Goal: Check status: Check status

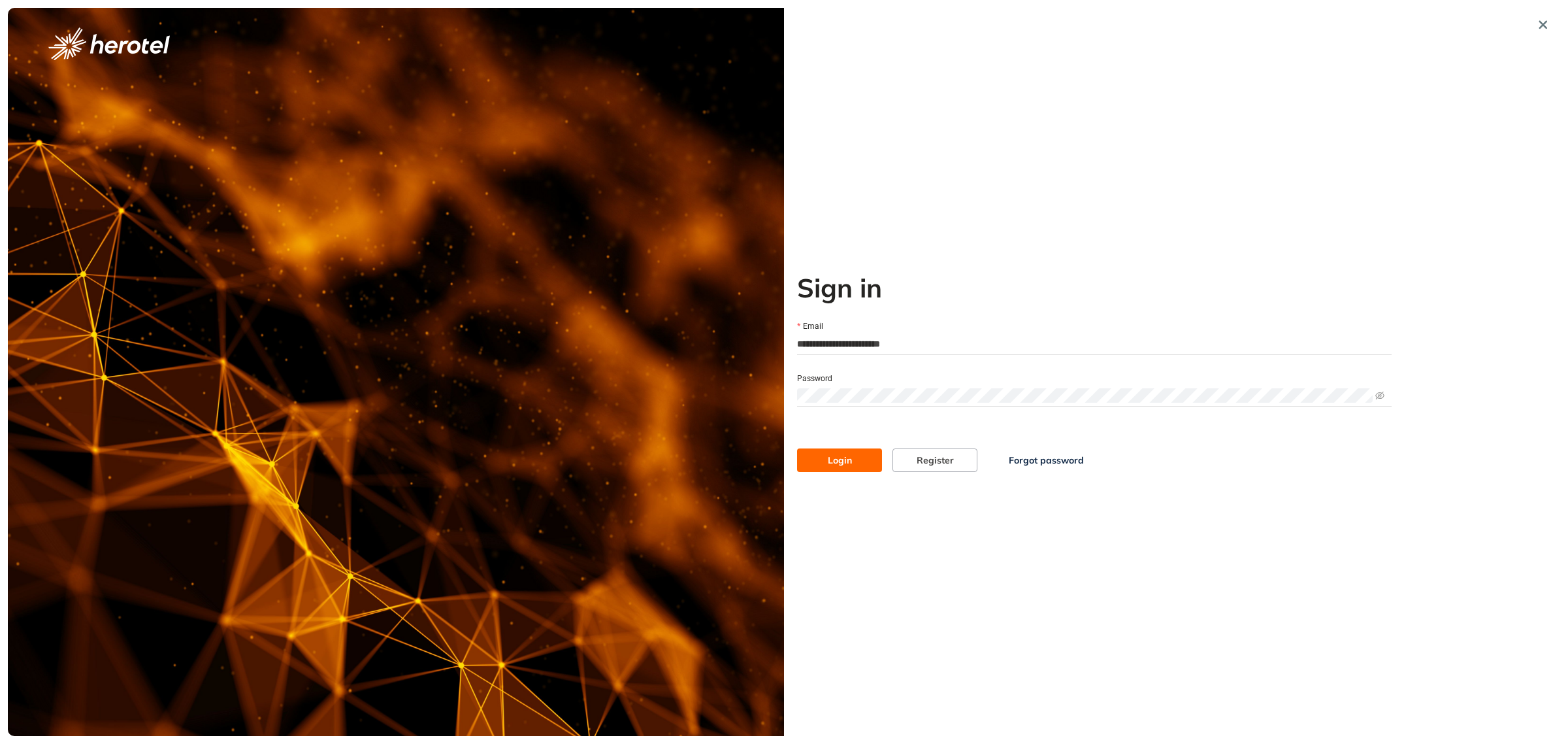
click at [854, 470] on button "Login" at bounding box center [840, 460] width 85 height 24
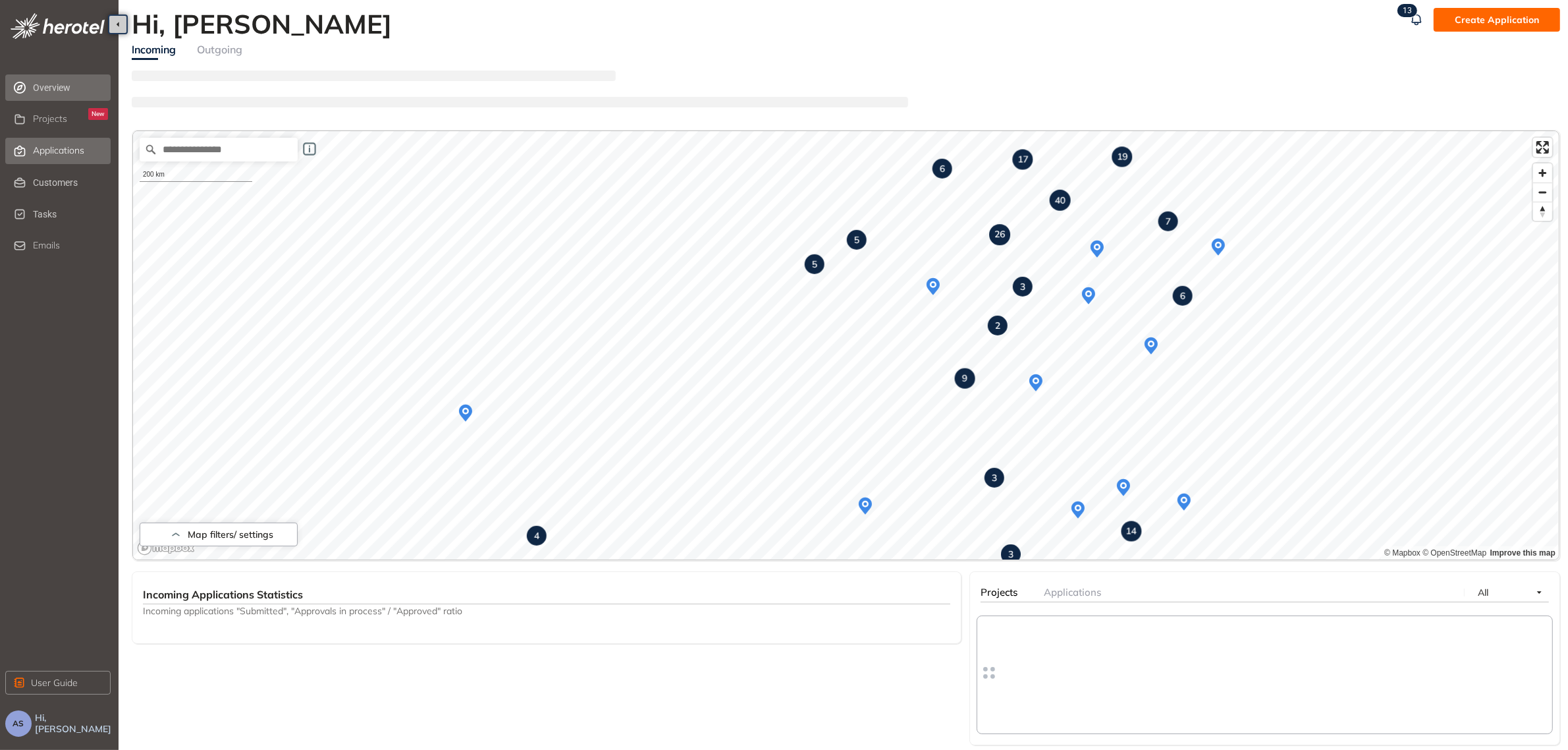
click at [37, 143] on div "Applications" at bounding box center [70, 151] width 75 height 22
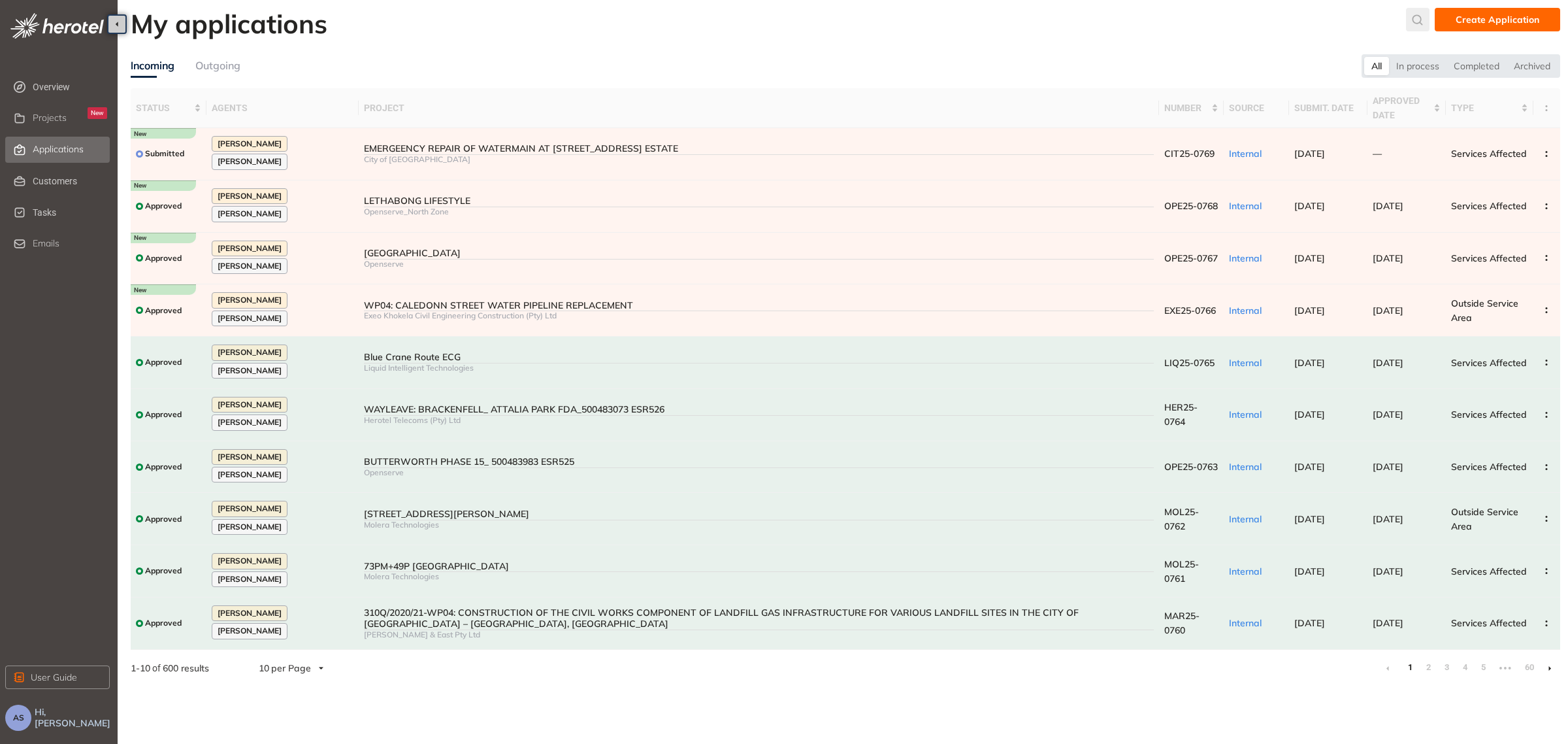
click at [1418, 18] on icon "submit" at bounding box center [1418, 20] width 13 height 11
click at [1370, 20] on input "text" at bounding box center [1321, 23] width 99 height 20
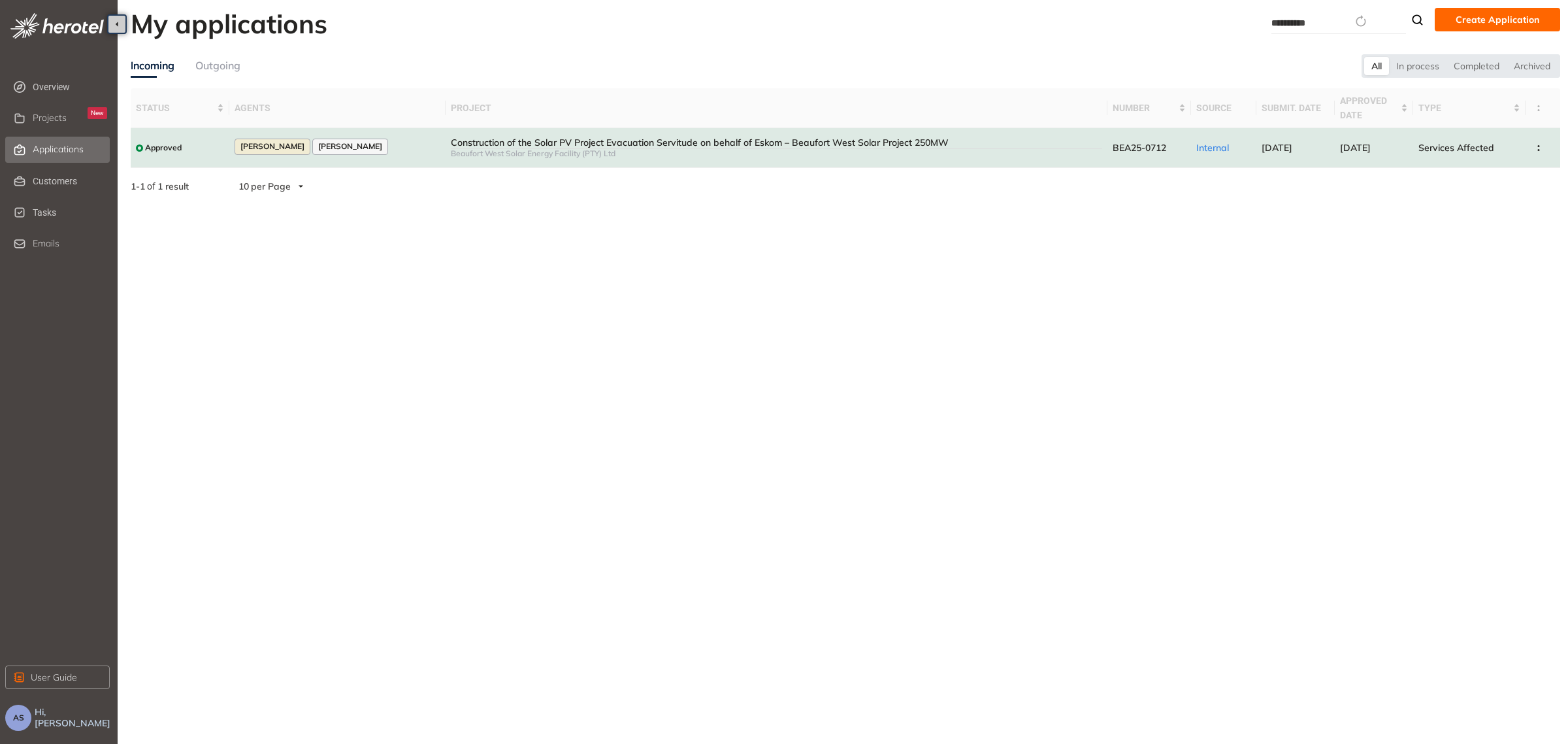
click at [877, 139] on div "Construction of the Solar PV Project Evacuation Servitude on behalf of Eskom – …" at bounding box center [776, 143] width 651 height 11
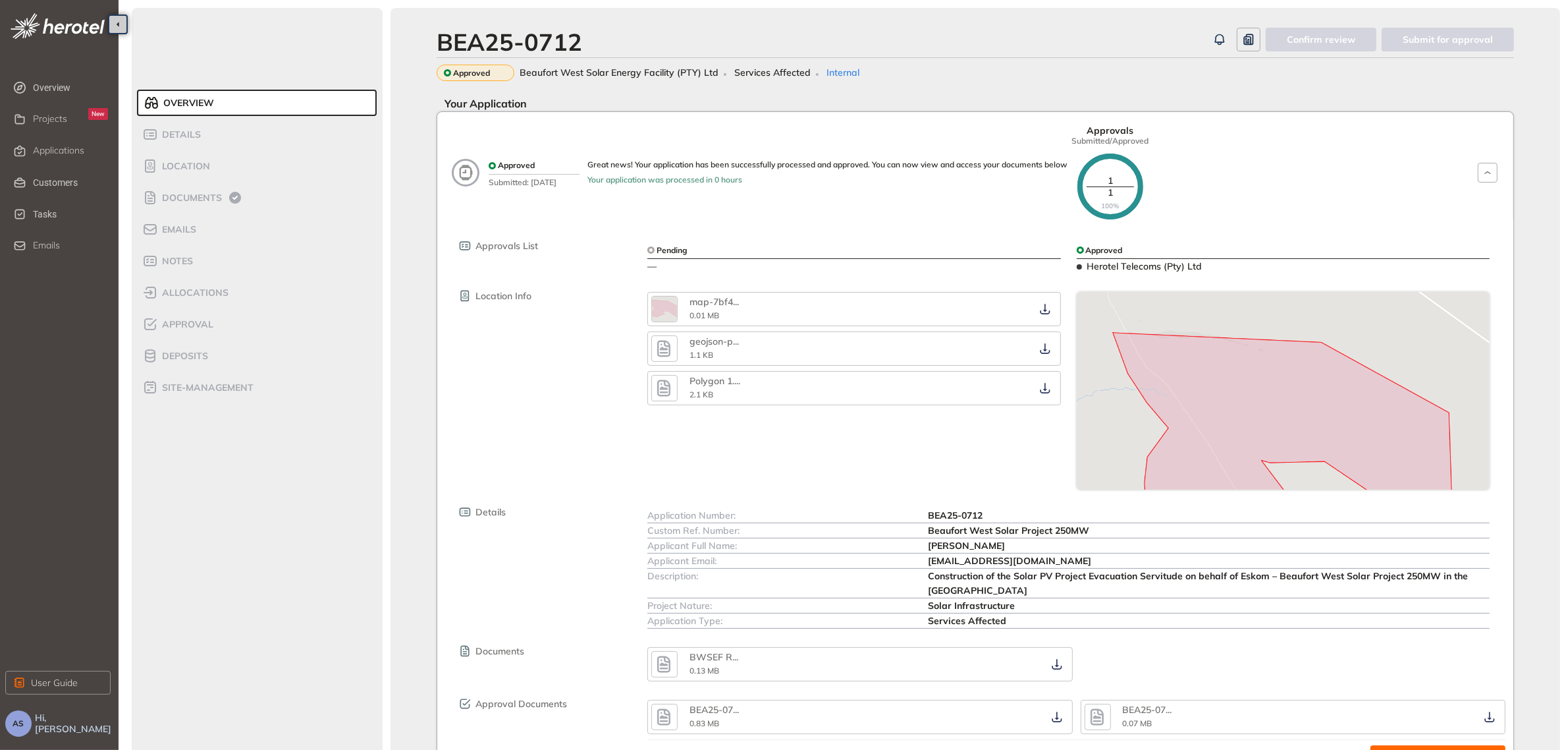
click at [1184, 426] on img at bounding box center [1283, 438] width 413 height 291
click at [660, 313] on img "button" at bounding box center [665, 309] width 25 height 25
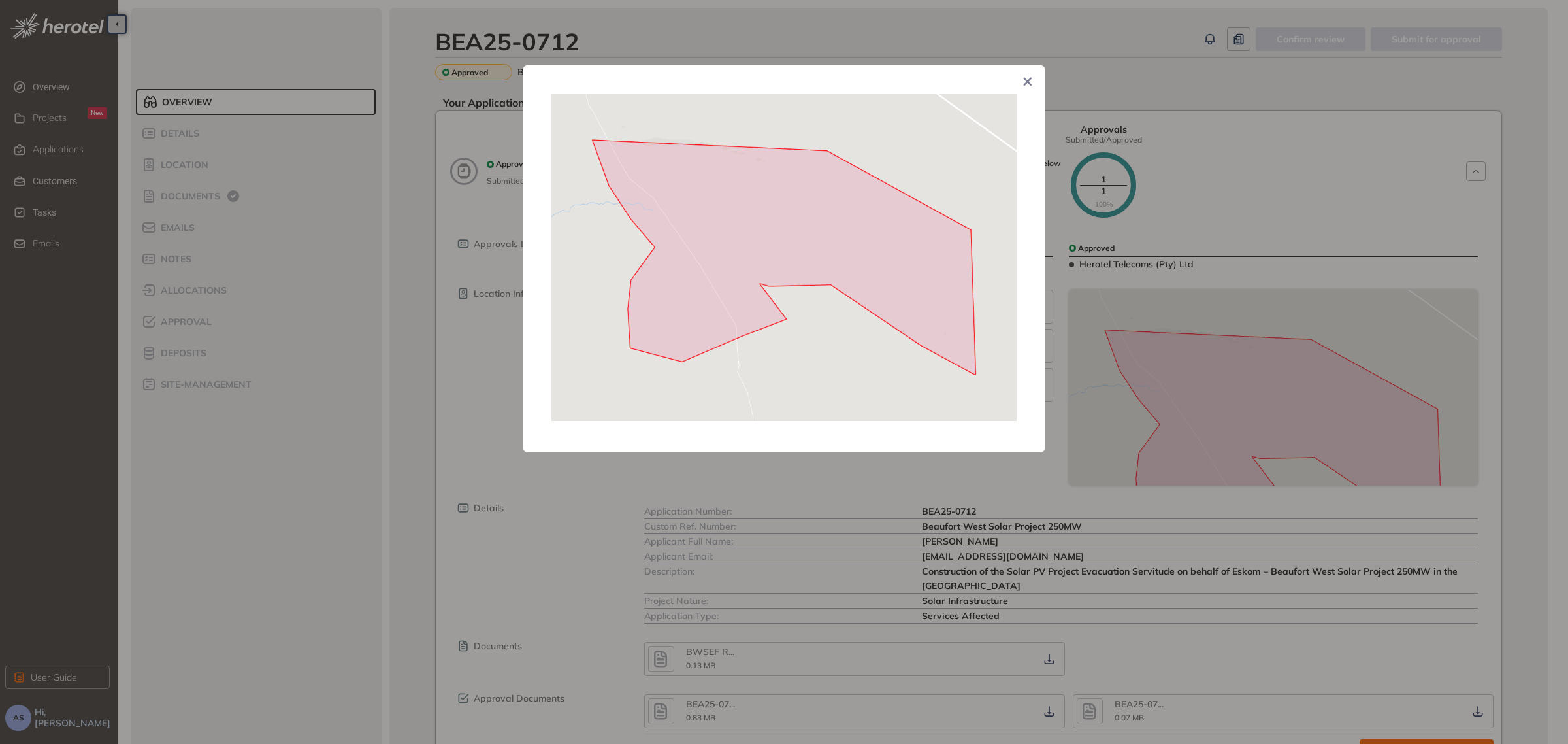
click at [1026, 86] on icon "Close" at bounding box center [1027, 82] width 9 height 9
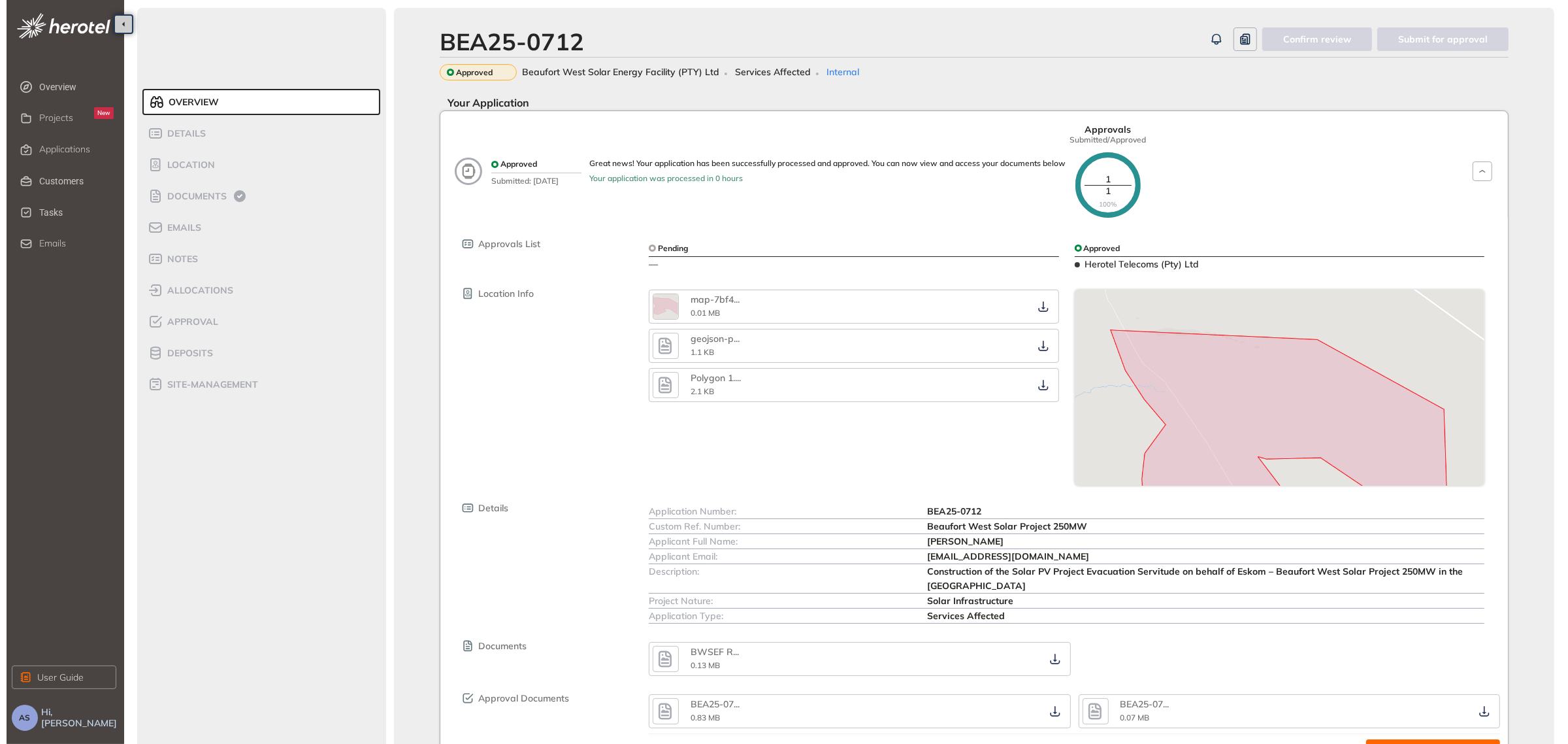
scroll to position [93, 0]
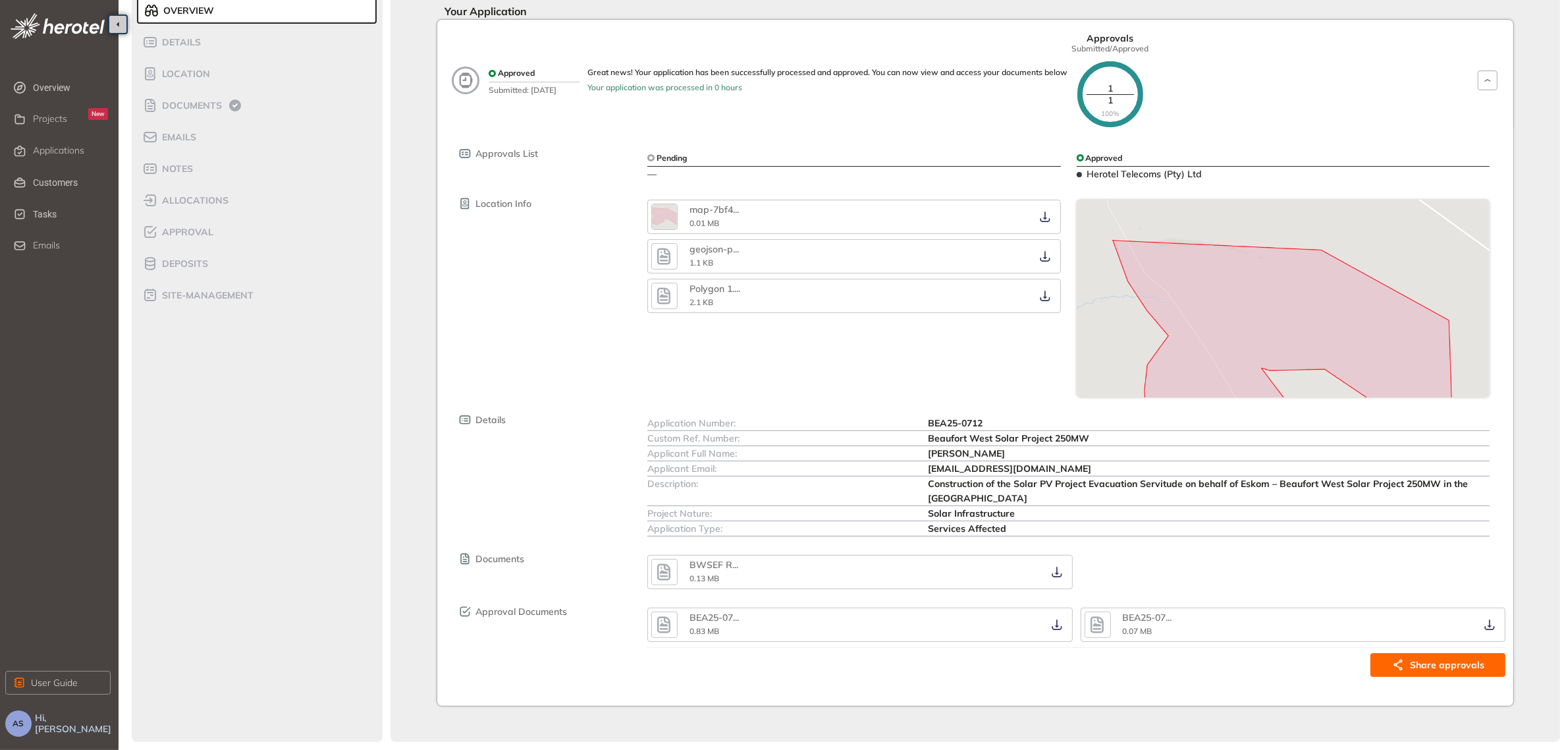
click at [660, 574] on icon "button" at bounding box center [663, 572] width 13 height 16
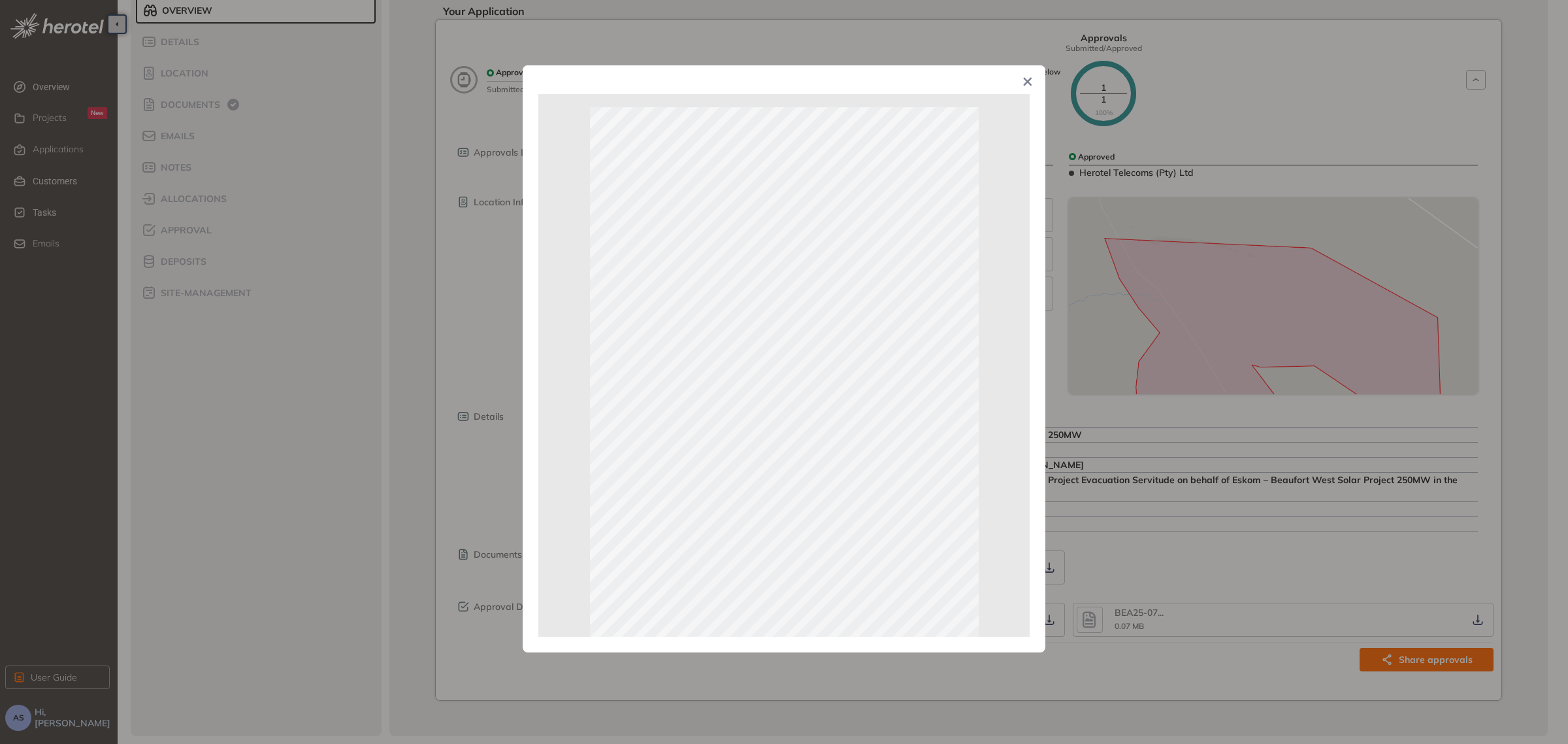
click at [1026, 85] on icon "Close" at bounding box center [1028, 82] width 8 height 8
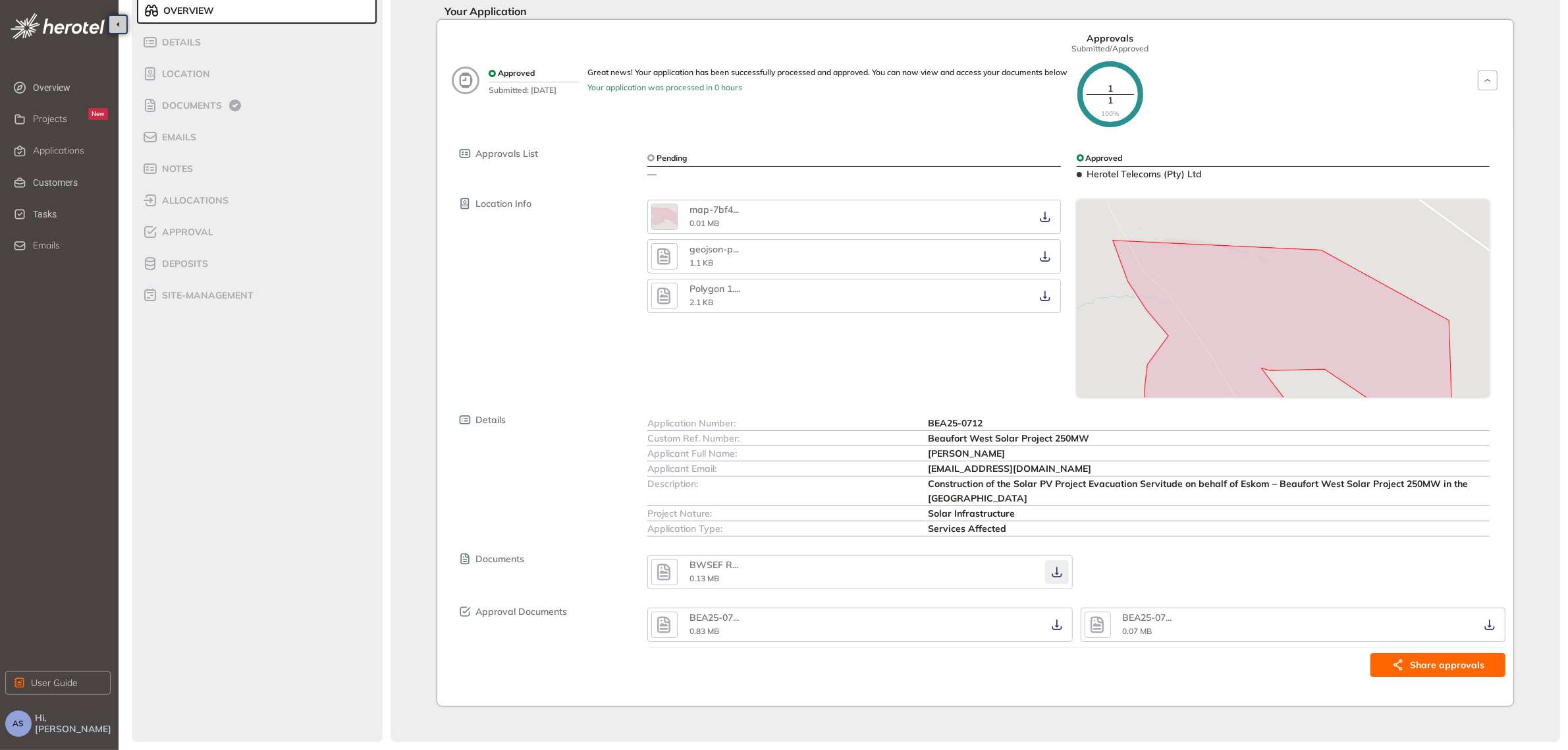
click at [1058, 573] on icon "button" at bounding box center [1056, 572] width 10 height 11
click at [667, 624] on icon "button" at bounding box center [663, 624] width 13 height 16
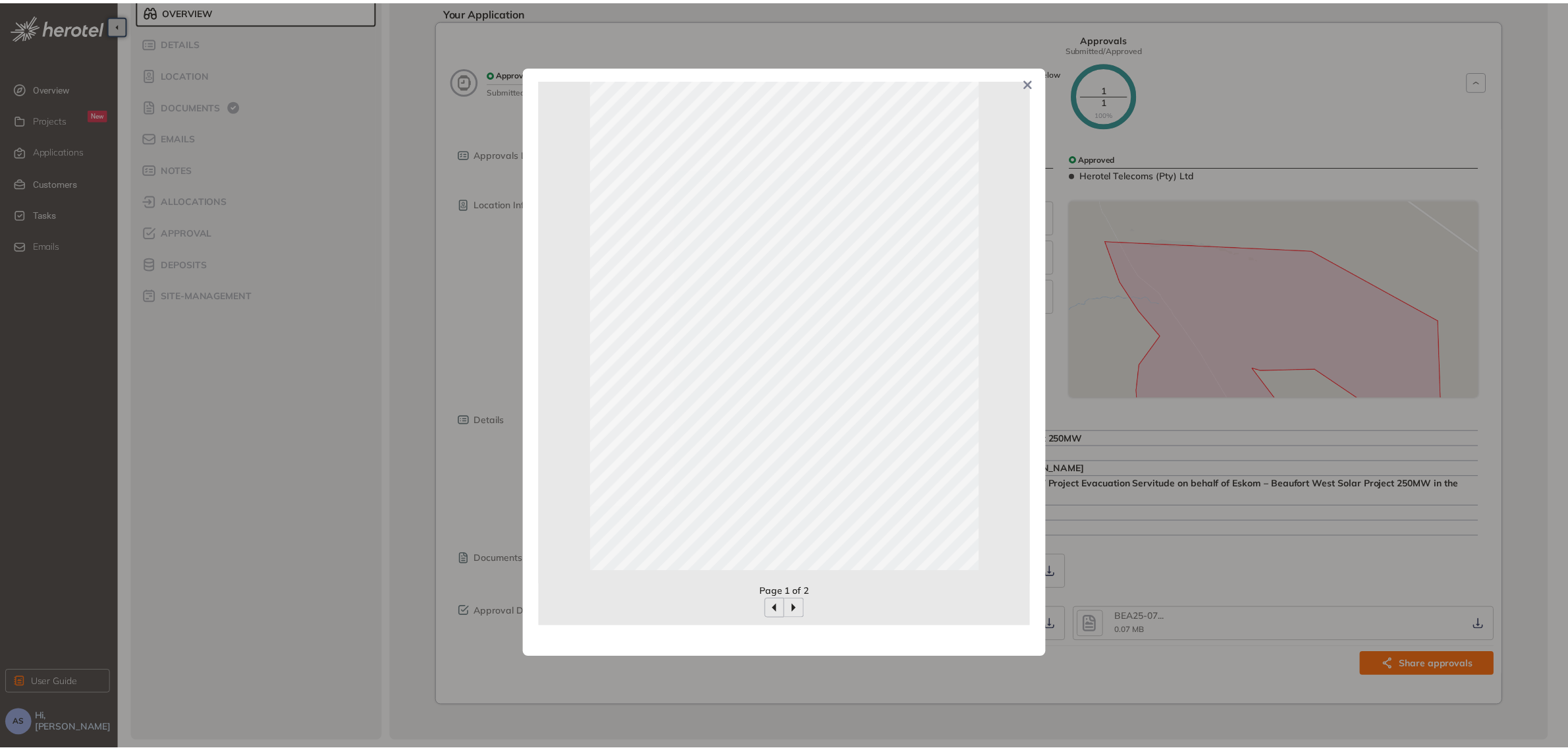
scroll to position [0, 0]
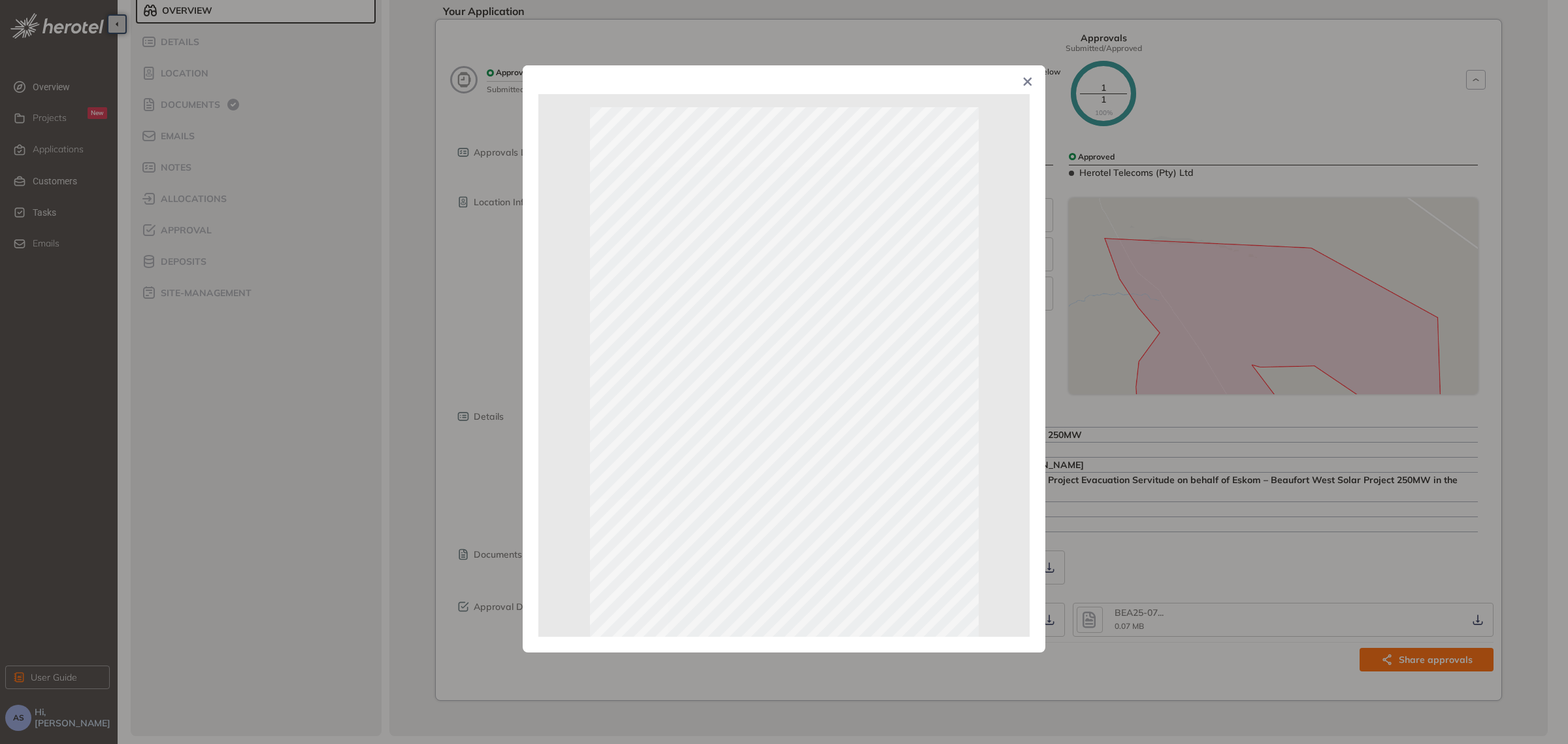
click at [1029, 82] on icon "Close" at bounding box center [1028, 82] width 8 height 8
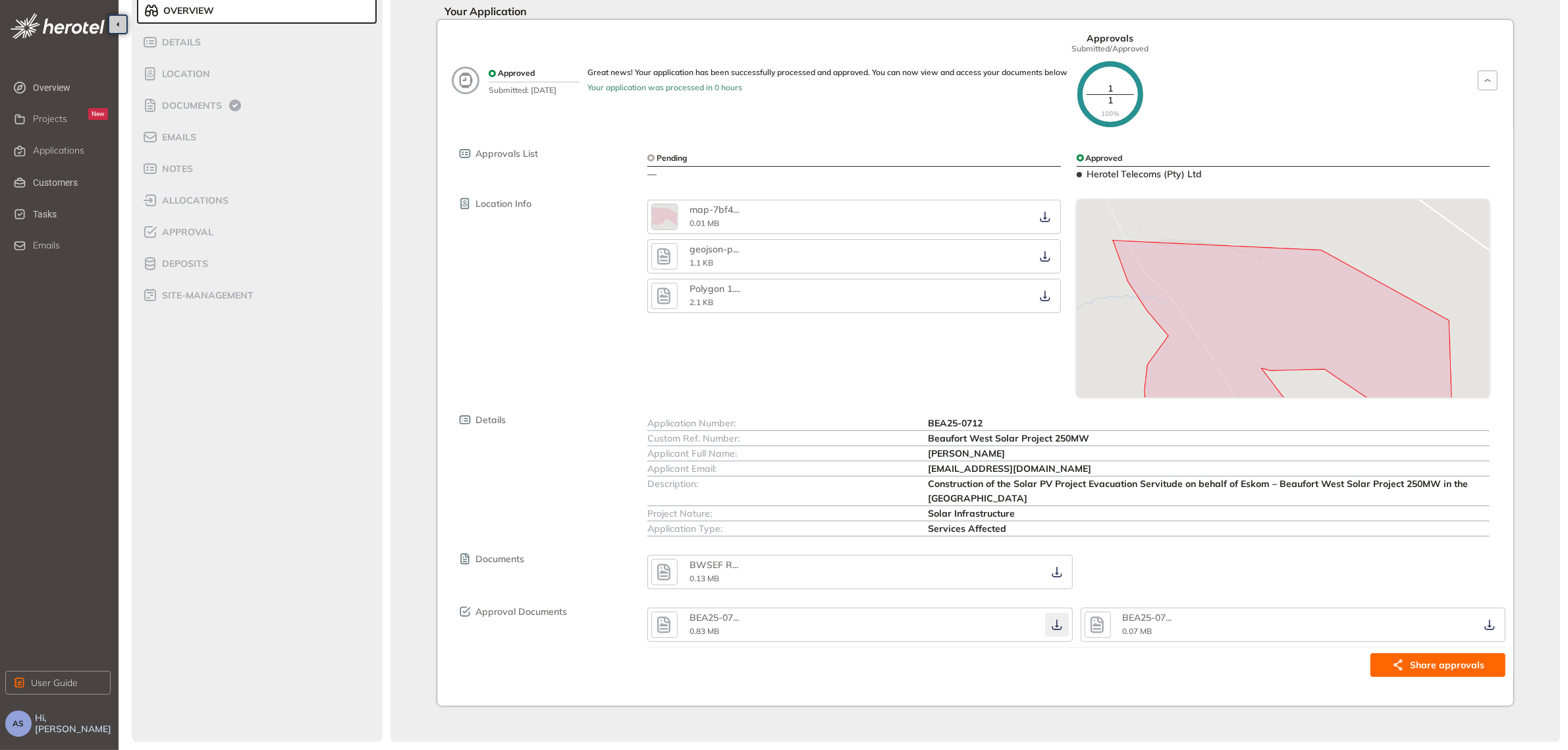
click at [1058, 623] on icon "button" at bounding box center [1056, 625] width 10 height 11
click at [1106, 624] on icon "button" at bounding box center [1097, 625] width 20 height 24
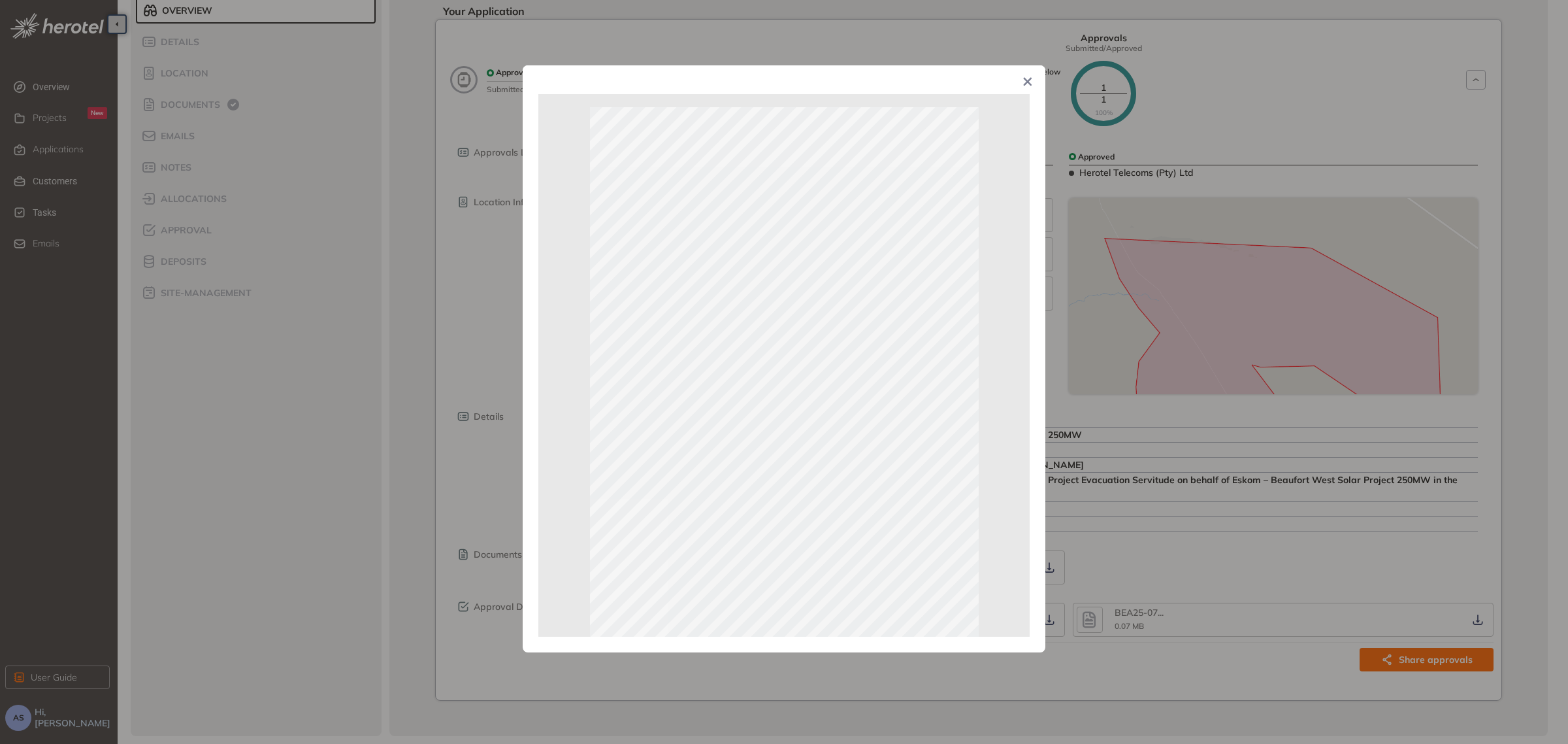
click at [1030, 84] on icon "Close" at bounding box center [1027, 82] width 9 height 9
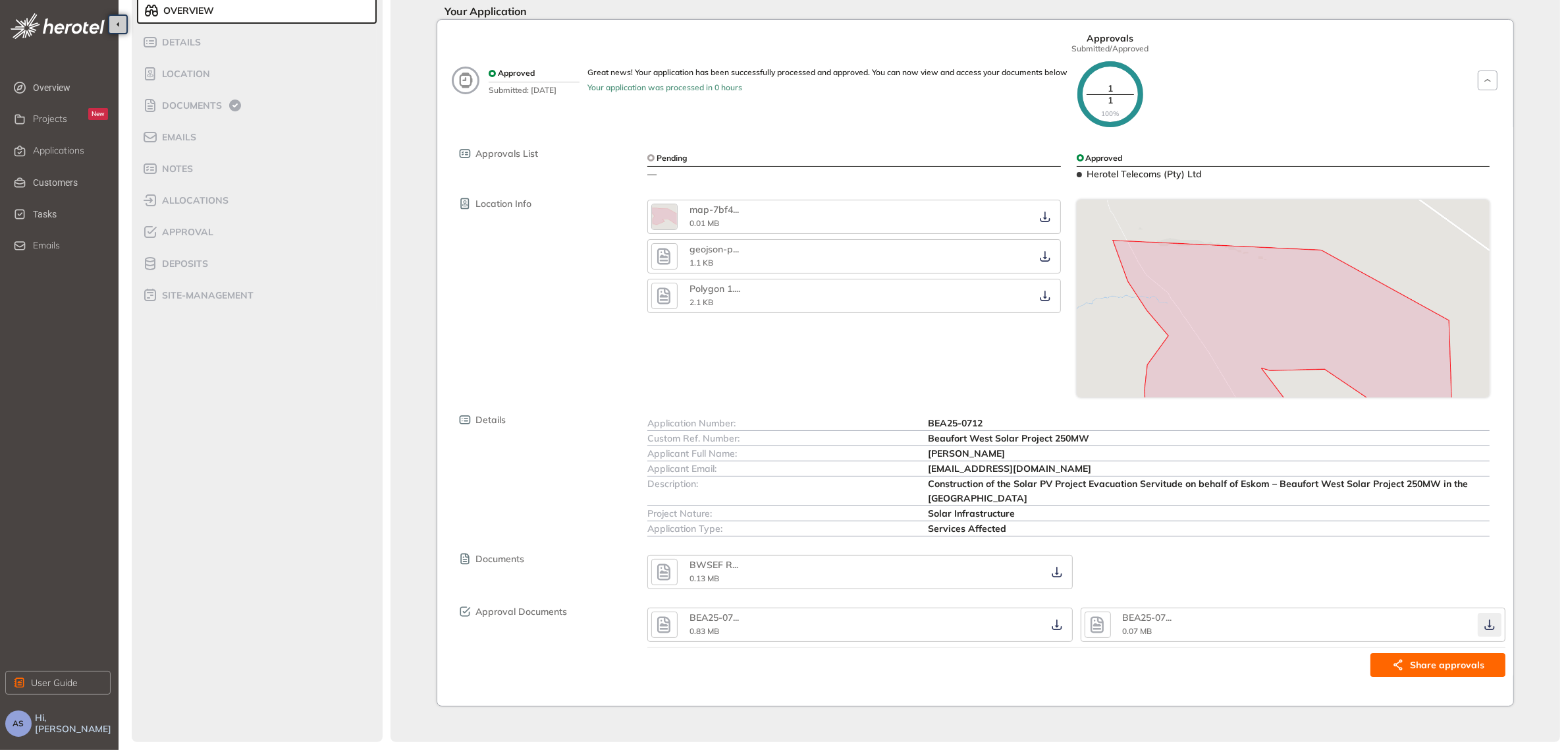
click at [1485, 621] on icon "button" at bounding box center [1489, 624] width 13 height 11
click at [814, 368] on div "map-7bf4 ... 0.01 MB geojson-p ... 1.1 KB Polygon 1. ... 2.1 KB" at bounding box center [853, 298] width 429 height 197
click at [1042, 294] on icon "button" at bounding box center [1045, 296] width 13 height 11
drag, startPoint x: 923, startPoint y: 367, endPoint x: 884, endPoint y: 362, distance: 39.3
click at [923, 367] on div "map-7bf4 ... 0.01 MB geojson-p ... 1.1 KB Polygon 1. ... 2.1 KB" at bounding box center [853, 298] width 429 height 197
